Goal: Check status: Check status

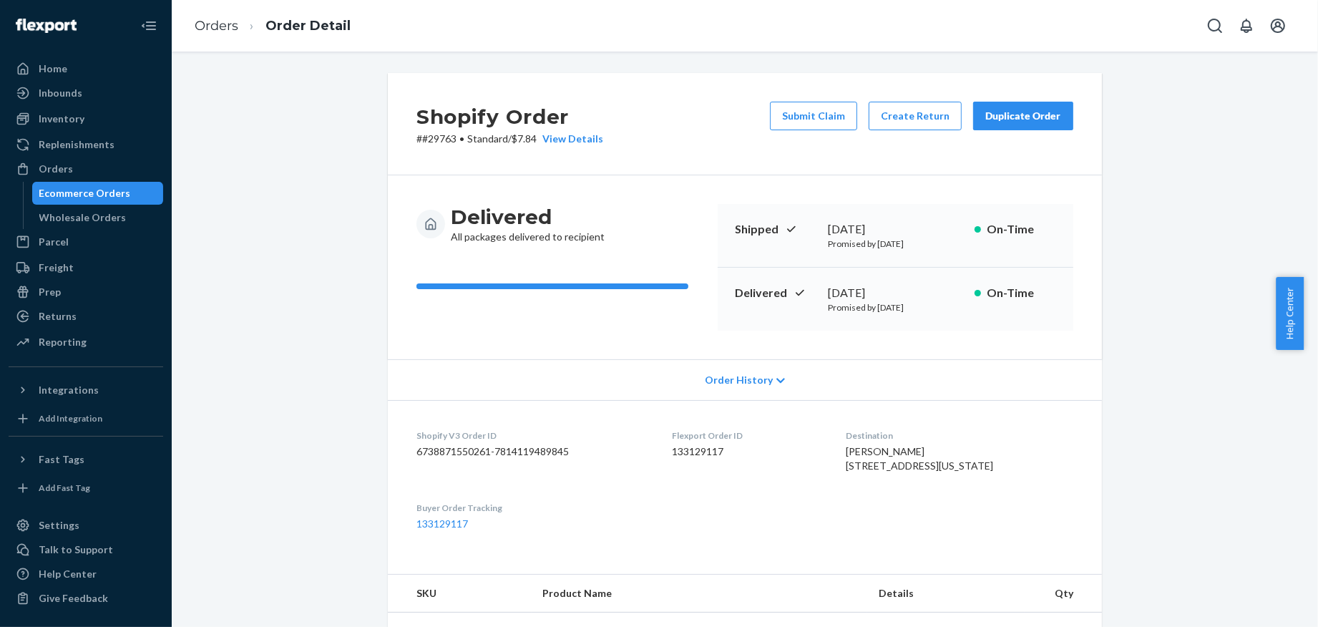
scroll to position [1685, 0]
drag, startPoint x: 0, startPoint y: 0, endPoint x: 104, endPoint y: 157, distance: 188.9
click at [104, 157] on link "Orders" at bounding box center [86, 168] width 155 height 23
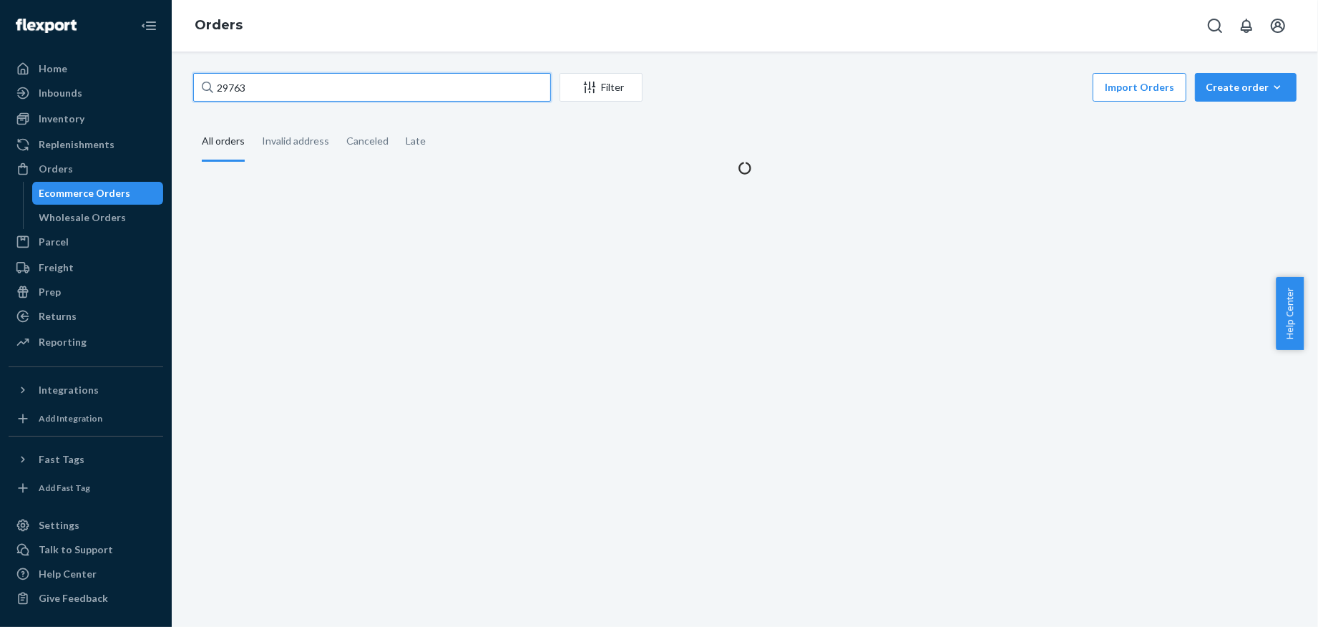
click at [303, 84] on input "29763" at bounding box center [372, 87] width 358 height 29
paste input "30432"
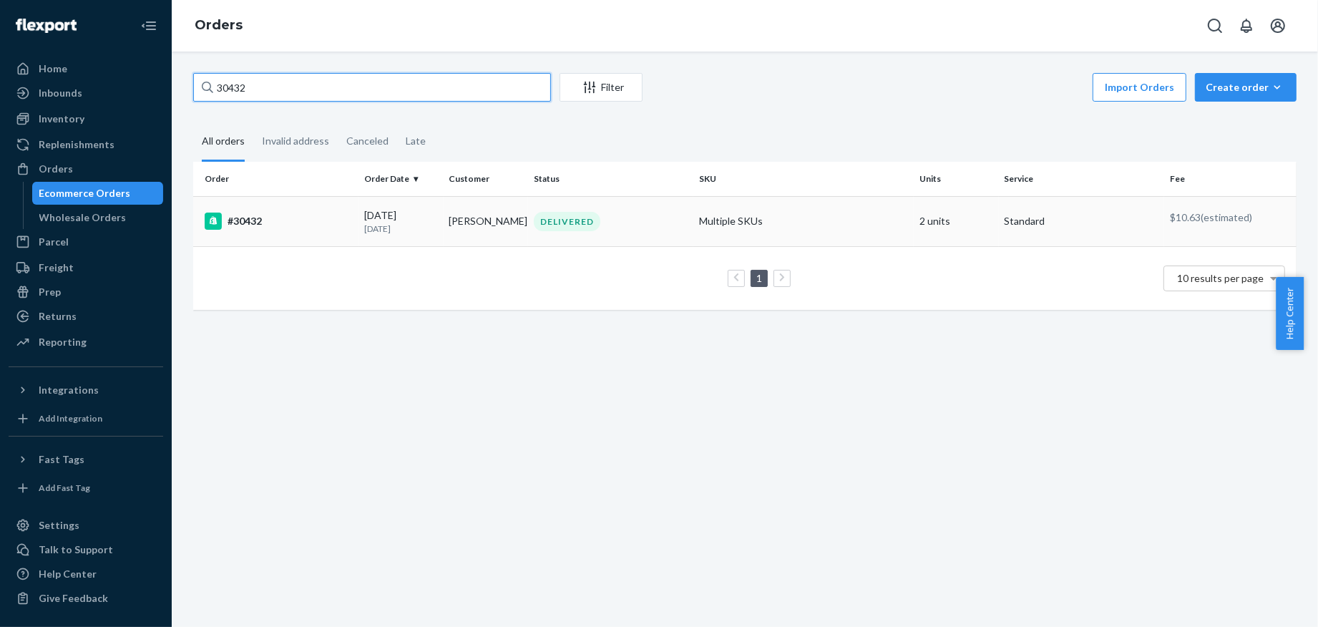
type input "30432"
click at [317, 220] on div "#30432" at bounding box center [279, 220] width 148 height 17
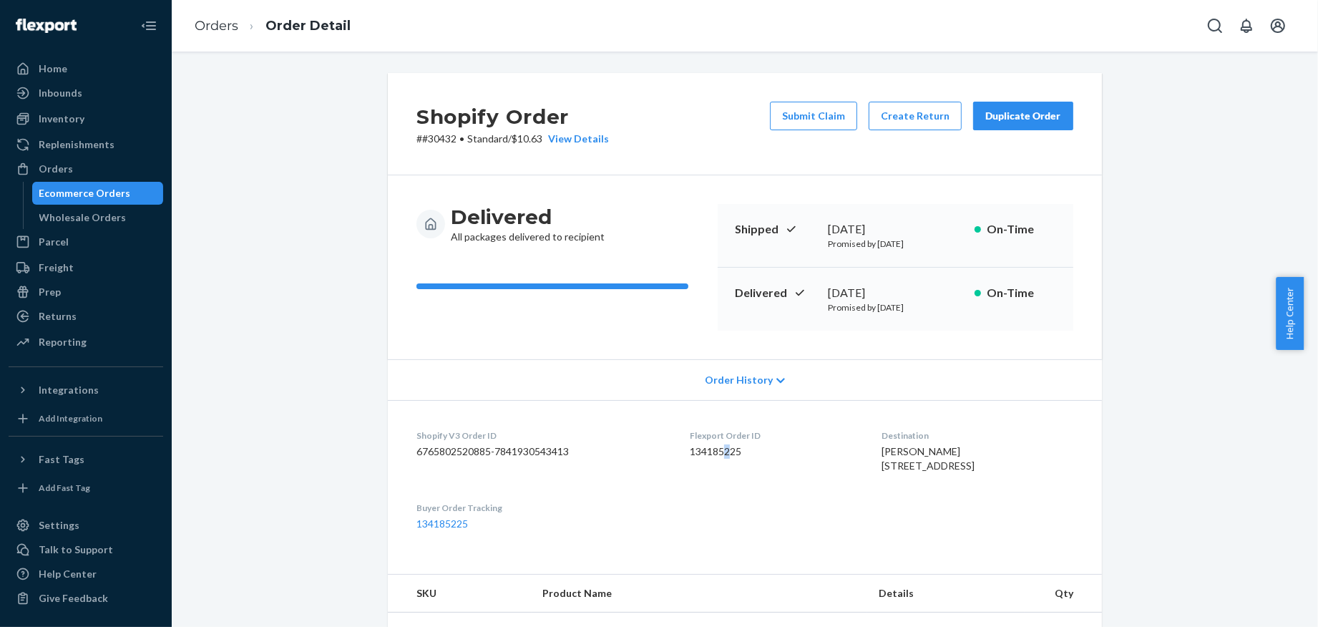
drag, startPoint x: 718, startPoint y: 458, endPoint x: 713, endPoint y: 450, distance: 9.3
click at [713, 450] on dd "134185225" at bounding box center [774, 451] width 169 height 14
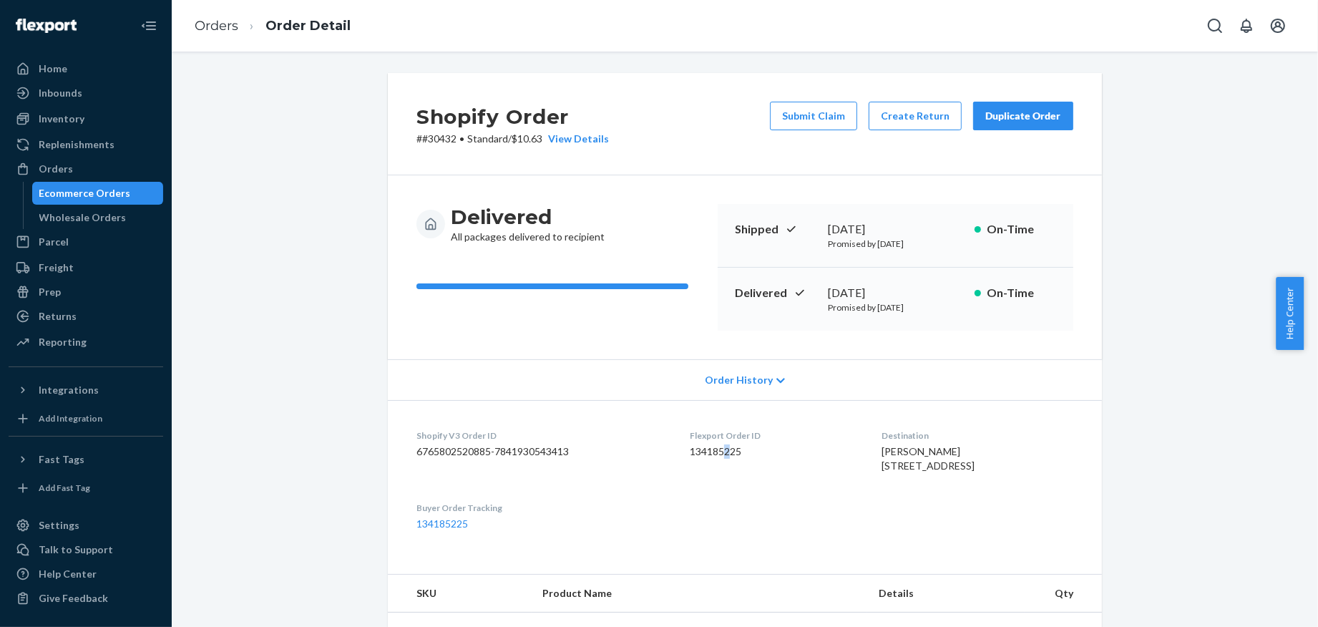
click at [713, 450] on dd "134185225" at bounding box center [774, 451] width 169 height 14
drag, startPoint x: 713, startPoint y: 450, endPoint x: 703, endPoint y: 450, distance: 10.0
click at [703, 450] on dd "134185225" at bounding box center [774, 451] width 169 height 14
copy dd "134185225"
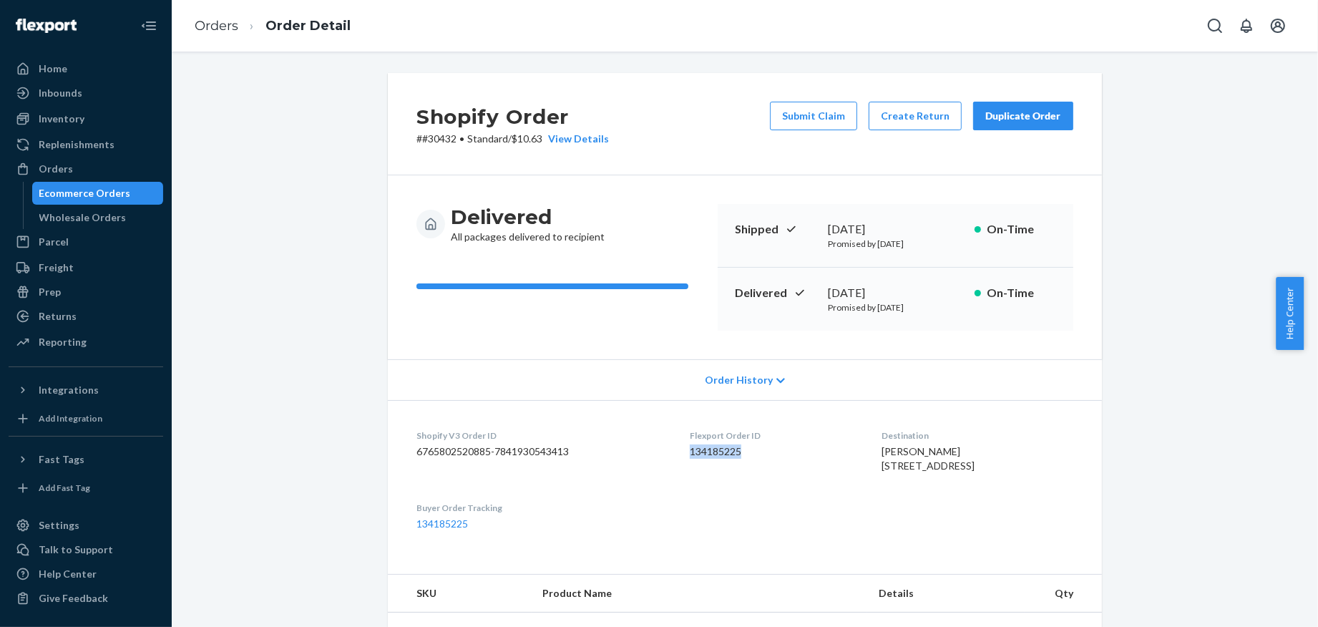
scroll to position [11, 0]
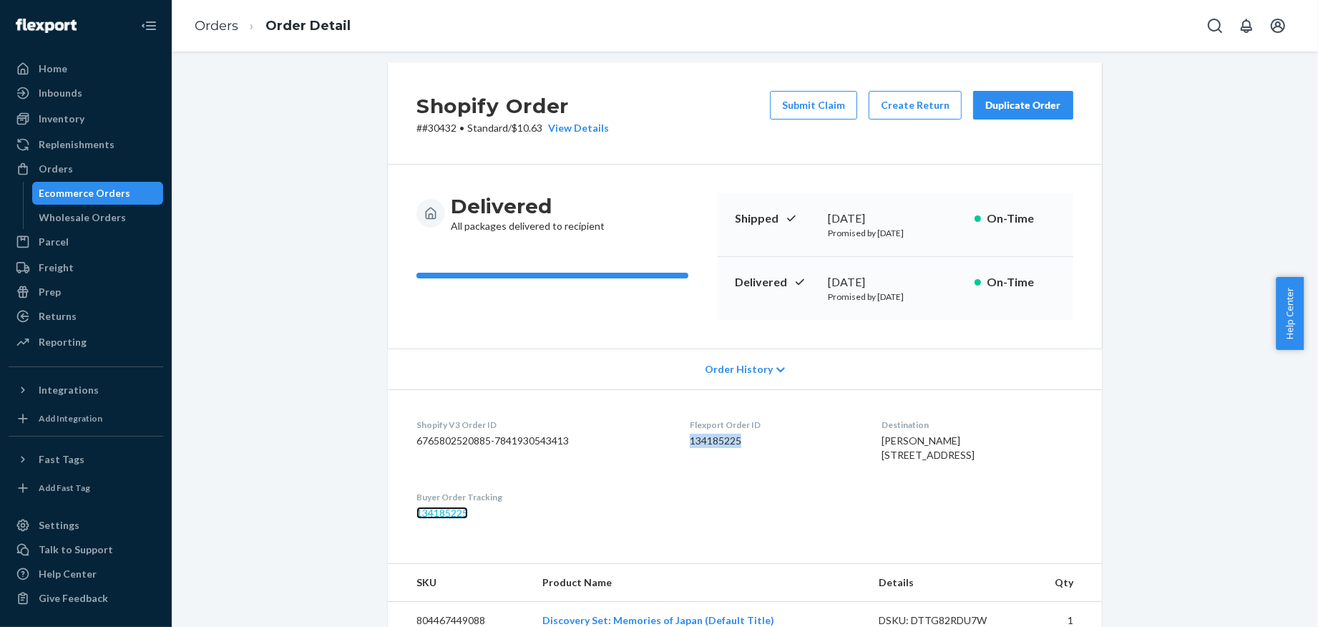
click at [443, 519] on link "134185225" at bounding box center [442, 512] width 52 height 12
